Goal: Navigation & Orientation: Find specific page/section

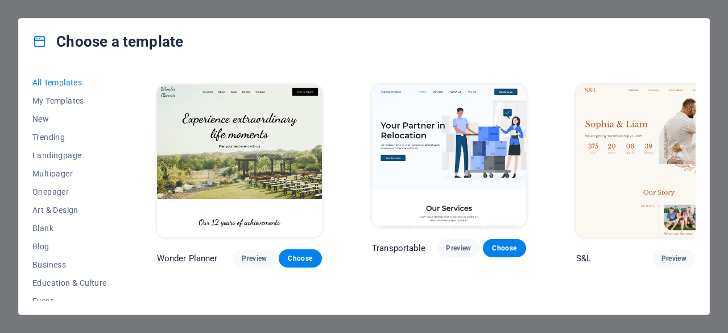
scroll to position [392, 0]
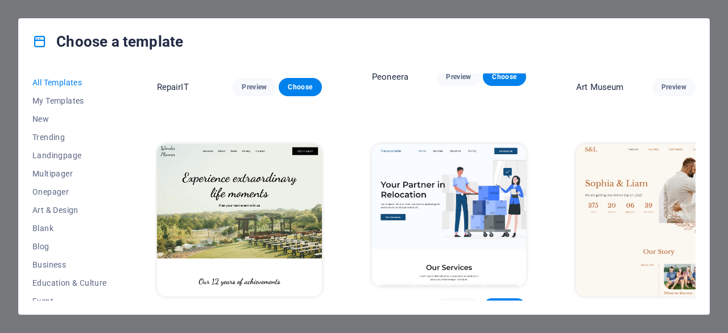
click at [242, 313] on span "Preview" at bounding box center [254, 317] width 25 height 9
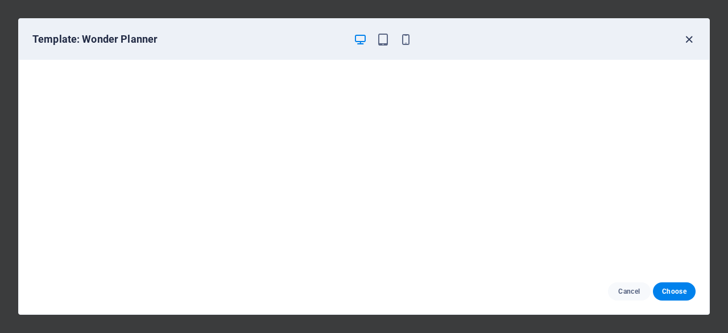
click at [683, 41] on icon "button" at bounding box center [688, 39] width 13 height 13
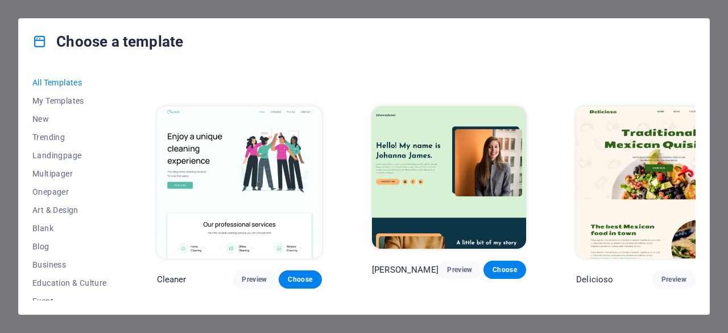
scroll to position [1594, 0]
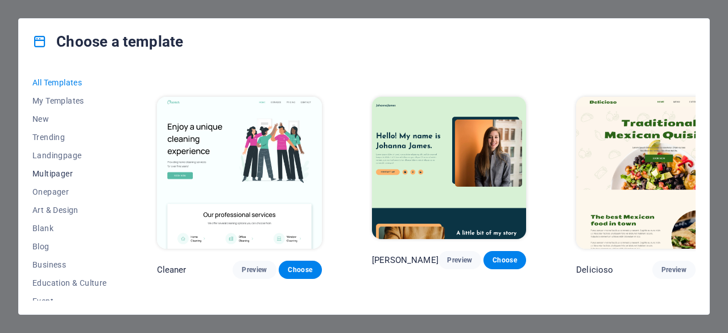
click at [48, 175] on span "Multipager" at bounding box center [69, 173] width 74 height 9
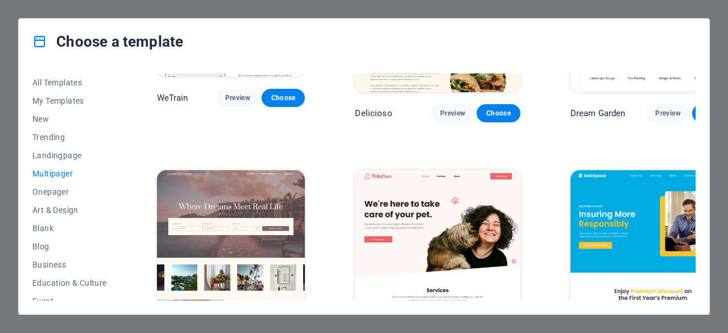
scroll to position [1047, 0]
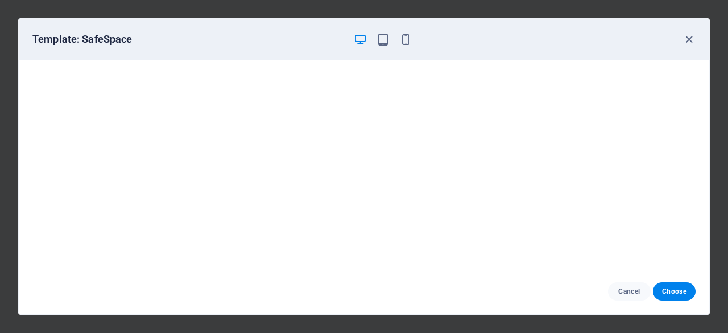
scroll to position [2, 0]
click at [688, 39] on icon "button" at bounding box center [688, 39] width 13 height 13
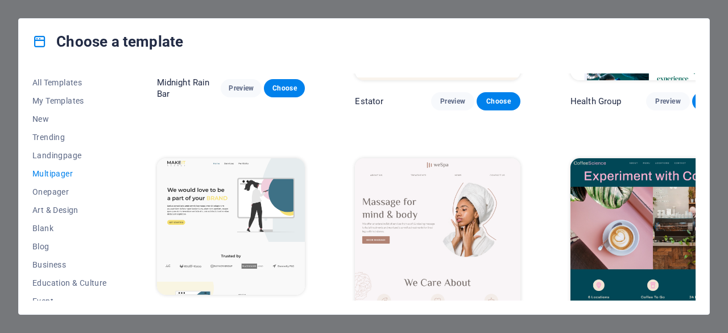
scroll to position [1472, 0]
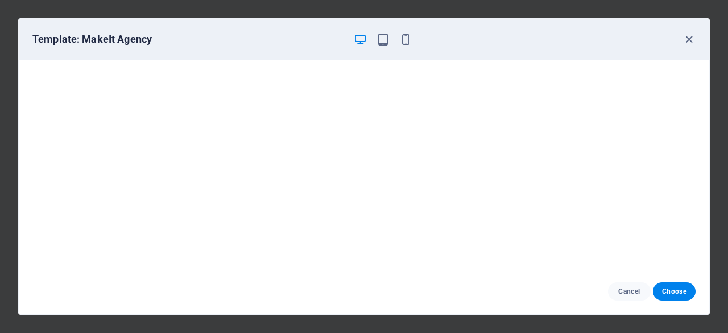
scroll to position [2, 0]
click at [624, 293] on span "Cancel" at bounding box center [629, 291] width 24 height 9
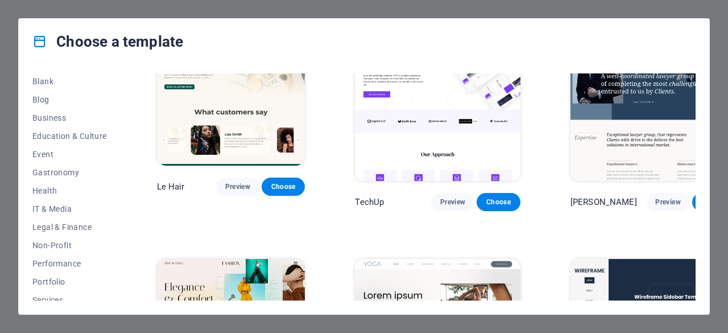
scroll to position [227, 0]
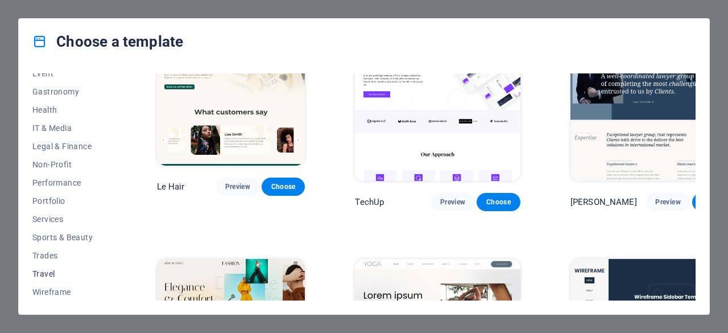
click at [39, 269] on span "Travel" at bounding box center [69, 273] width 74 height 9
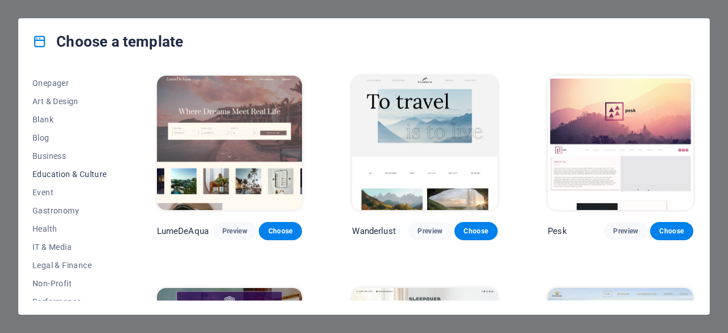
scroll to position [109, 0]
click at [52, 154] on span "Business" at bounding box center [69, 155] width 74 height 9
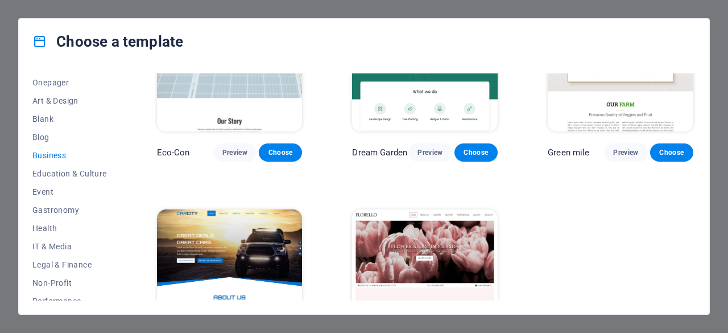
scroll to position [152, 0]
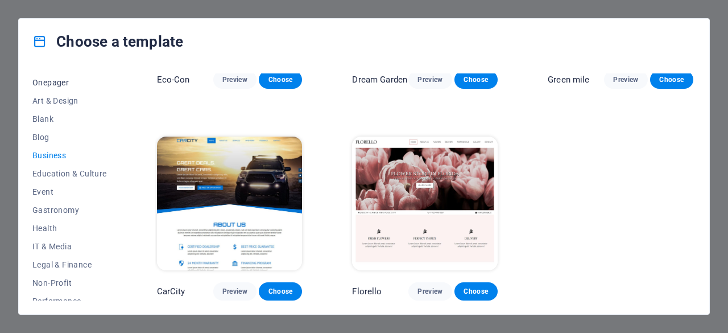
click at [48, 84] on span "Onepager" at bounding box center [69, 82] width 74 height 9
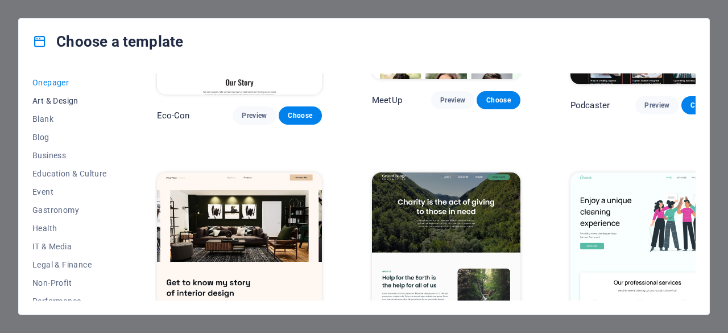
click at [49, 96] on span "Art & Design" at bounding box center [69, 100] width 74 height 9
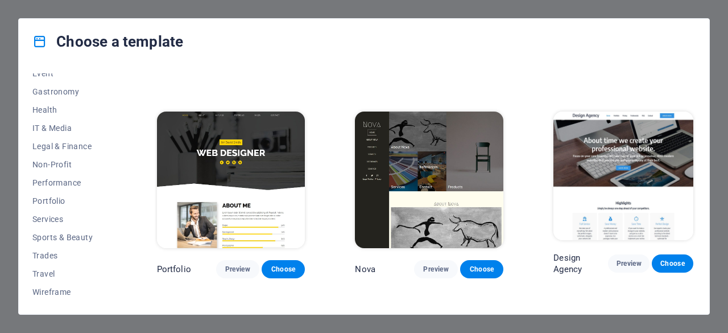
scroll to position [612, 0]
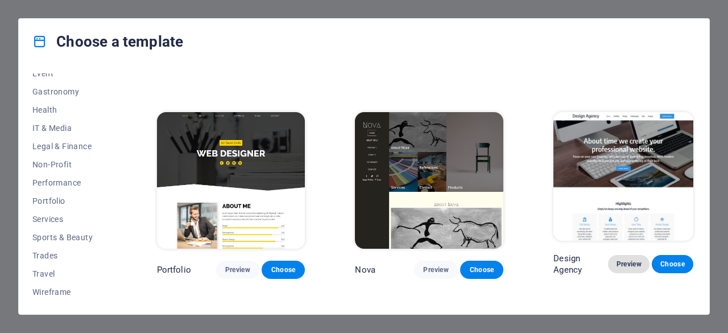
click at [633, 259] on span "Preview" at bounding box center [628, 263] width 23 height 9
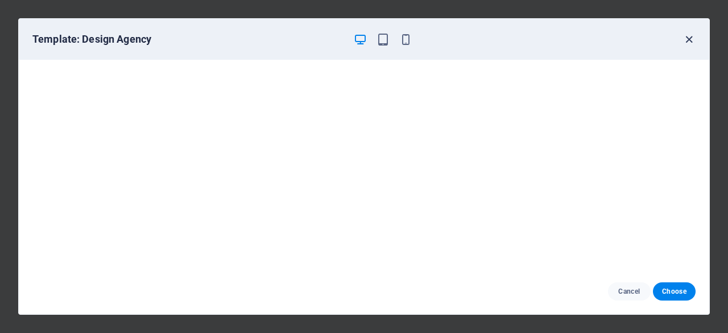
click at [690, 39] on icon "button" at bounding box center [688, 39] width 13 height 13
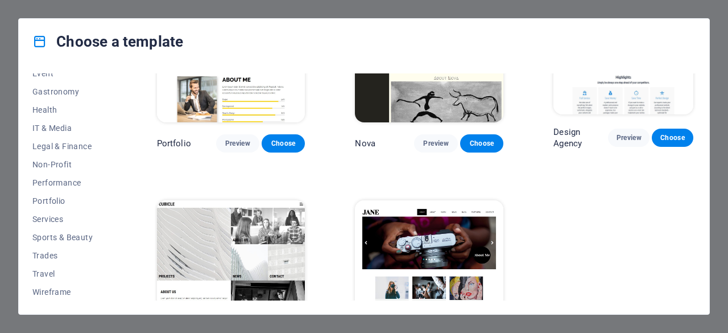
scroll to position [789, 0]
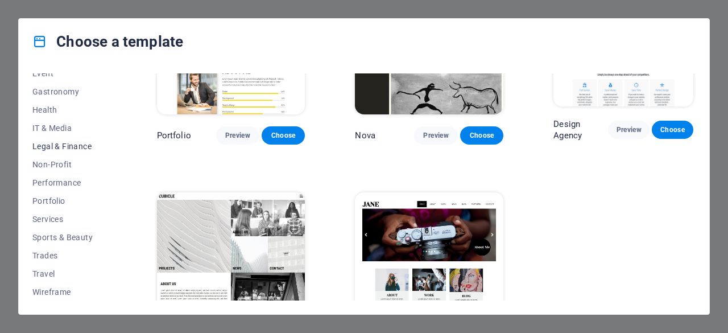
scroll to position [0, 0]
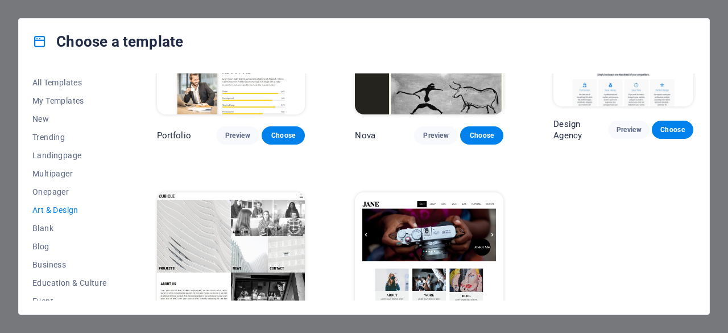
click at [143, 78] on div "All Templates My Templates New Trending Landingpage Multipager Onepager Art & D…" at bounding box center [364, 189] width 690 height 250
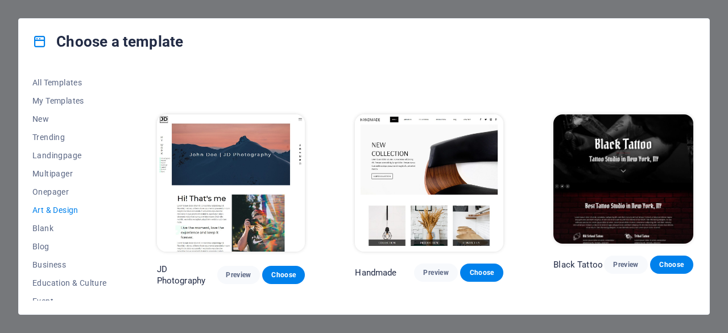
scroll to position [175, 0]
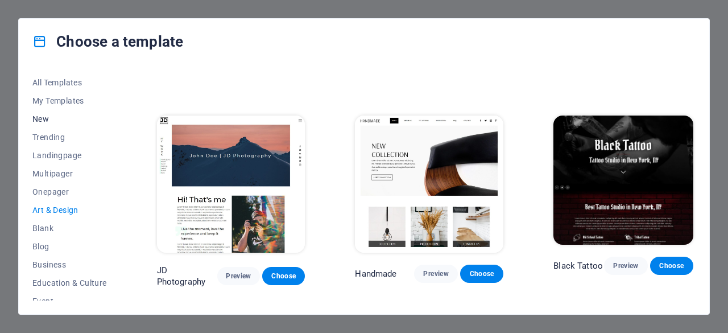
click at [39, 122] on span "New" at bounding box center [69, 118] width 74 height 9
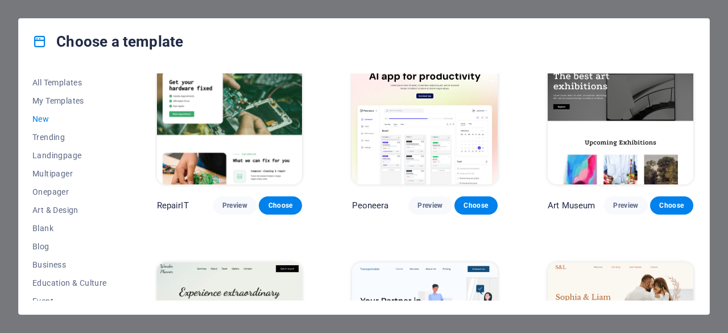
scroll to position [243, 0]
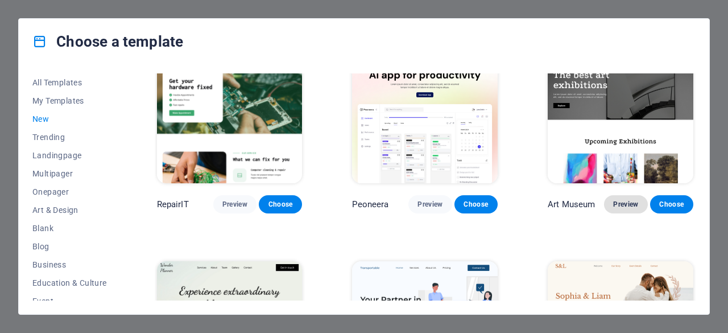
click at [631, 205] on span "Preview" at bounding box center [625, 204] width 25 height 9
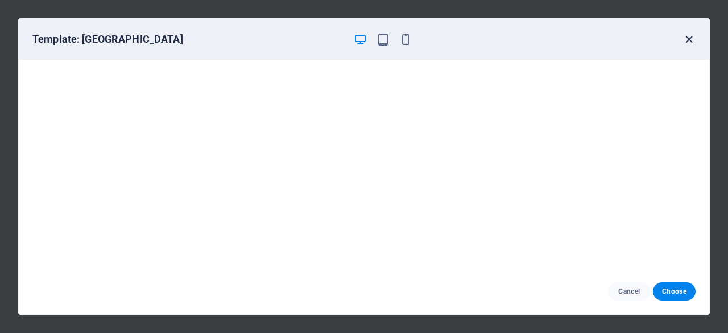
click at [686, 39] on icon "button" at bounding box center [688, 39] width 13 height 13
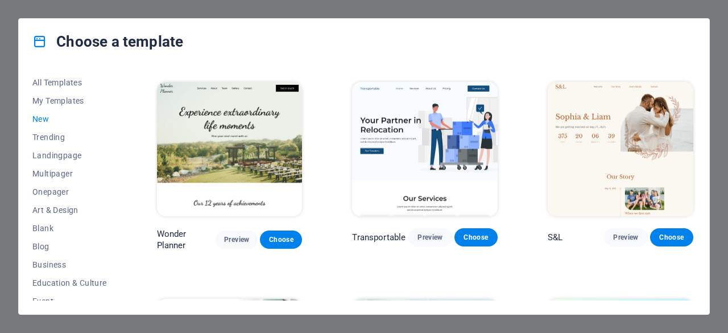
scroll to position [422, 0]
click at [71, 80] on span "All Templates" at bounding box center [69, 82] width 74 height 9
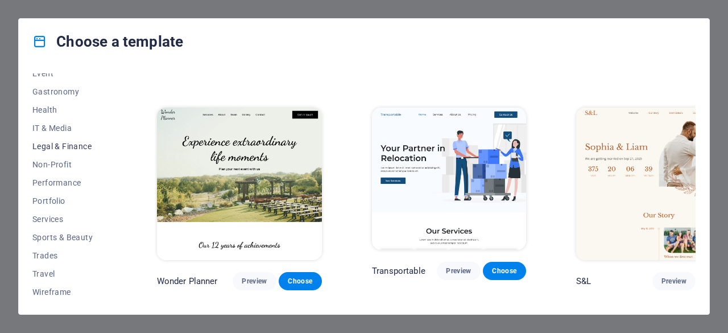
scroll to position [0, 0]
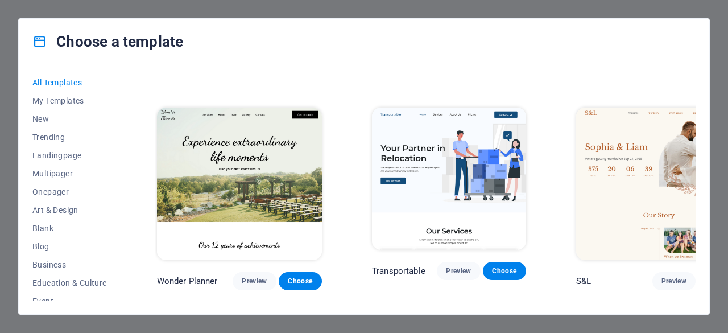
click at [722, 118] on div "Choose a template All Templates My Templates New Trending Landingpage Multipage…" at bounding box center [364, 166] width 728 height 333
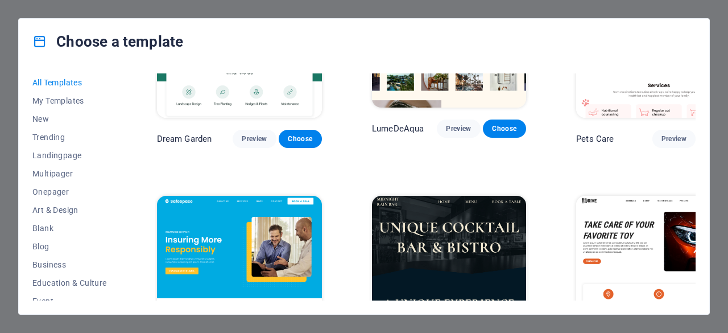
scroll to position [2014, 0]
